Goal: Transaction & Acquisition: Book appointment/travel/reservation

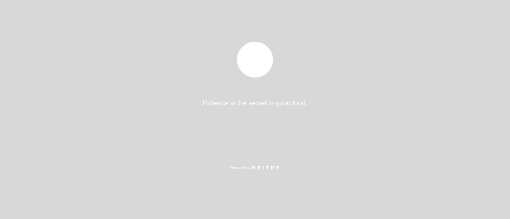
select select "es"
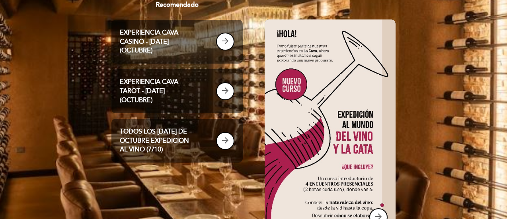
scroll to position [159, 0]
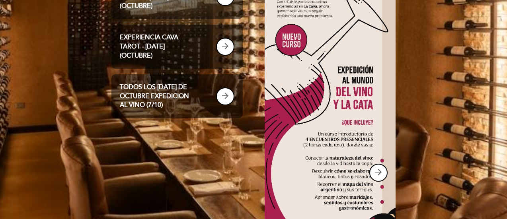
click at [158, 43] on p "EXPERIENCIA CAVA TAROT - [DATE] (OCTUBRE)" at bounding box center [158, 46] width 76 height 27
click at [223, 45] on icon "arrow_forward" at bounding box center [226, 46] width 10 height 10
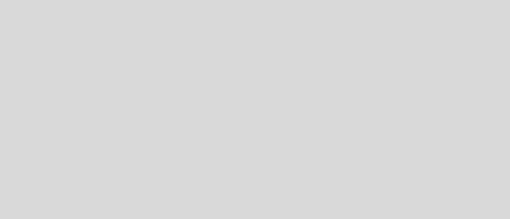
select select "es"
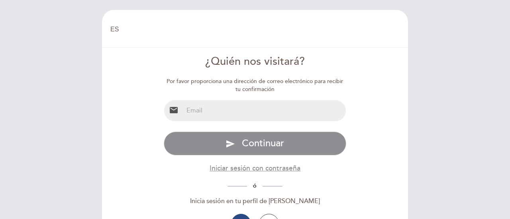
click at [267, 111] on input "email" at bounding box center [264, 110] width 163 height 21
type input "[EMAIL_ADDRESS][DOMAIN_NAME]"
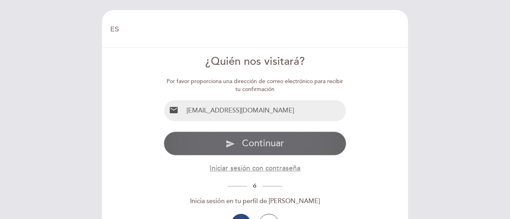
click at [255, 143] on span "Continuar" at bounding box center [263, 144] width 42 height 12
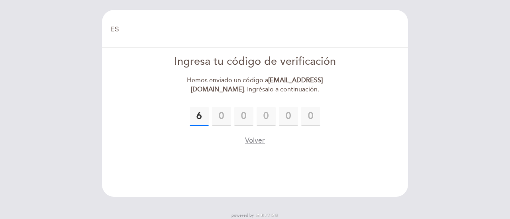
type input "6"
type input "7"
type input "2"
type input "9"
type input "4"
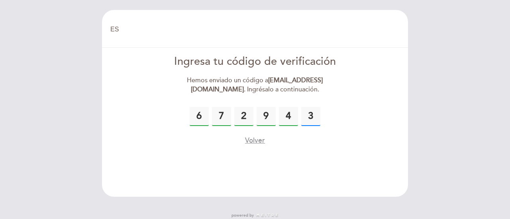
type input "3"
